Goal: Transaction & Acquisition: Purchase product/service

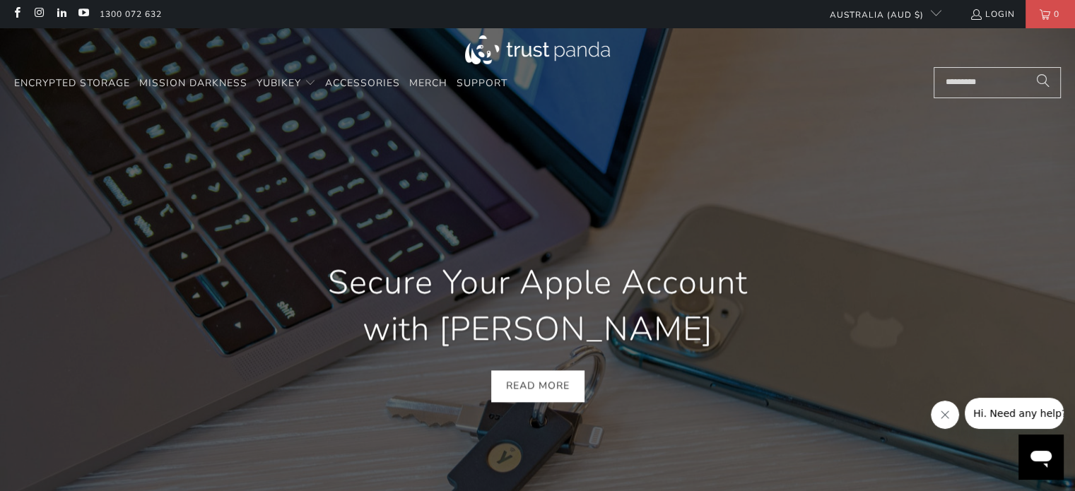
scroll to position [0, 407]
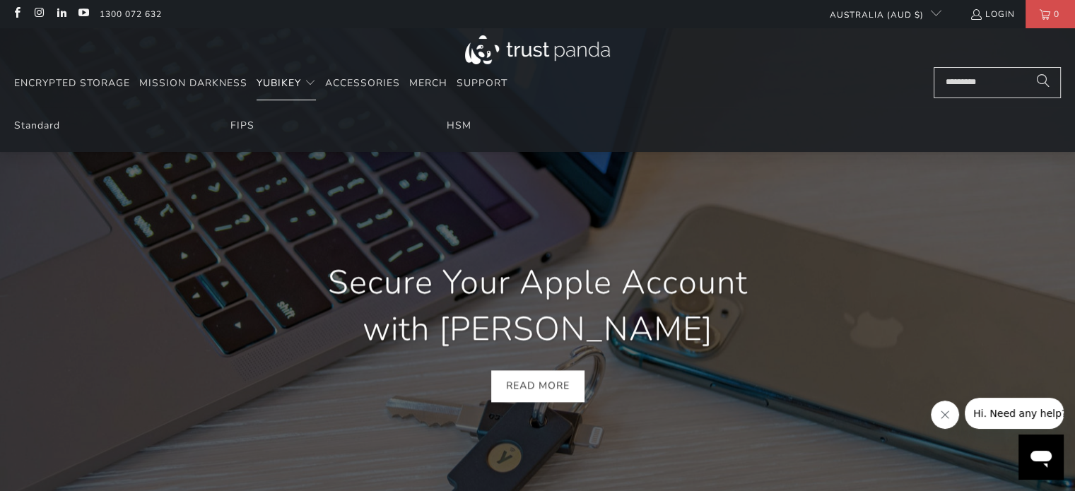
click at [280, 83] on span "YubiKey" at bounding box center [279, 82] width 45 height 13
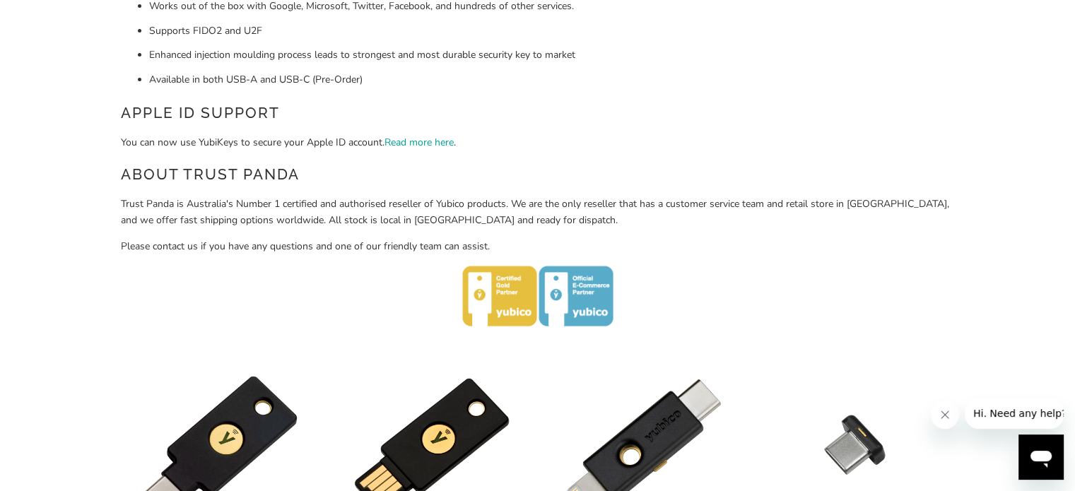
scroll to position [860, 0]
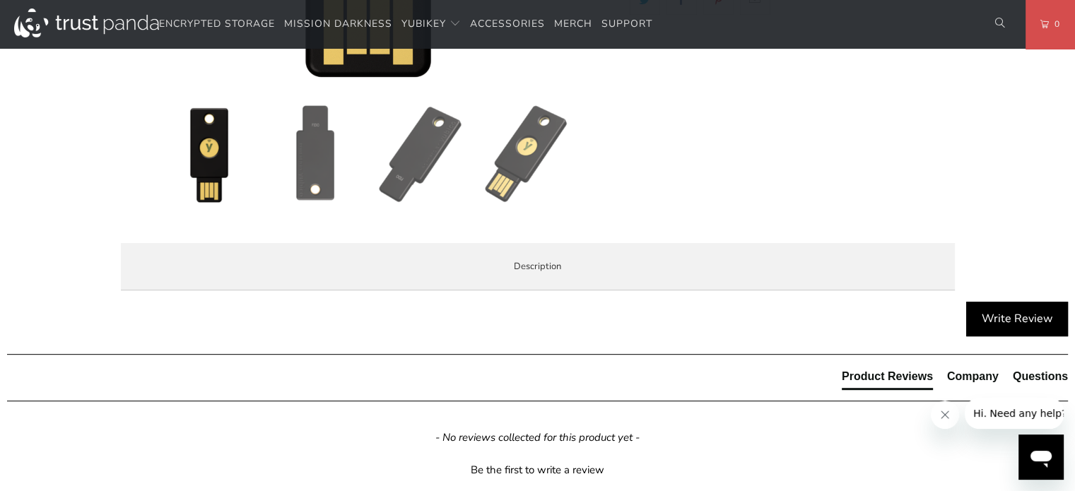
scroll to position [110, 0]
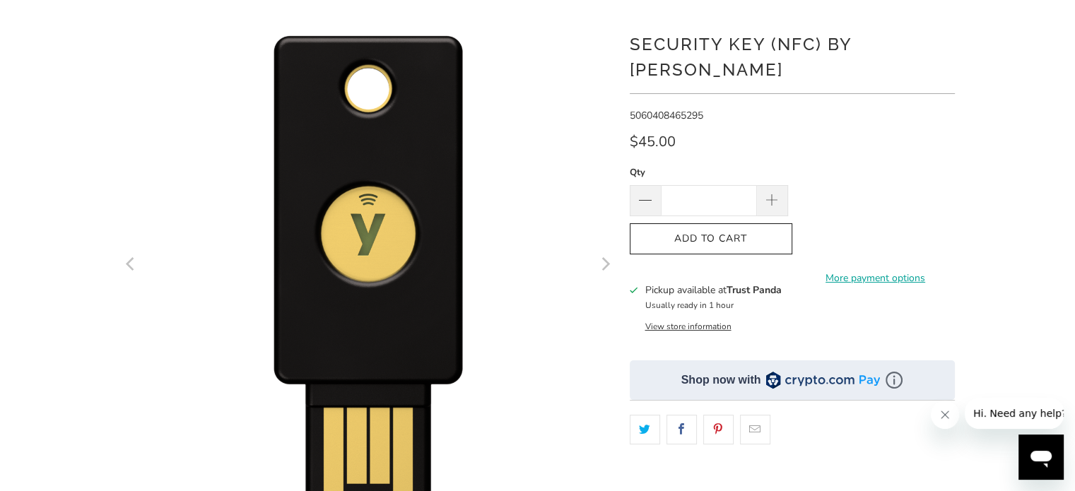
click at [711, 321] on button "View store information" at bounding box center [688, 326] width 86 height 11
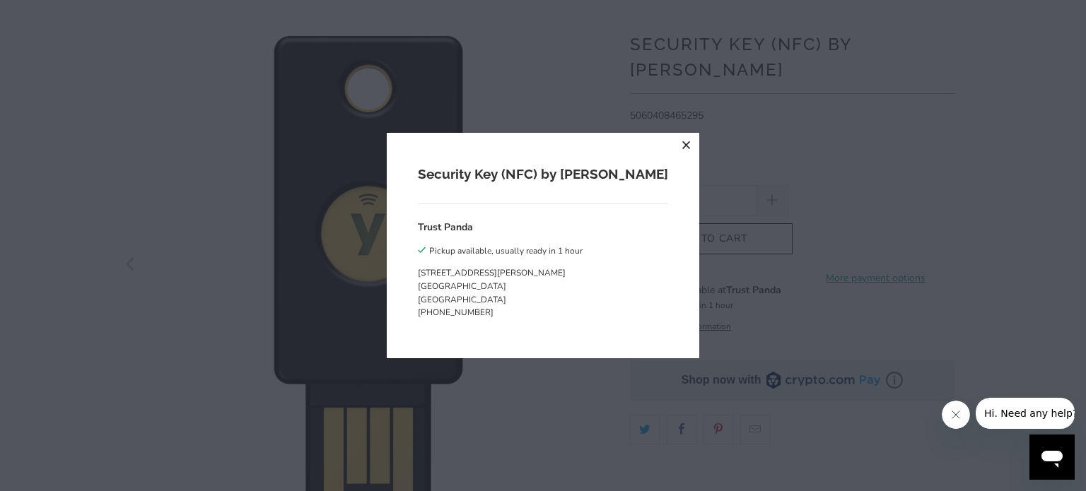
click at [711, 301] on div "Security Key (NFC) by [PERSON_NAME] Trust Panda Pickup available, usually ready…" at bounding box center [543, 245] width 1086 height 491
